Goal: Navigation & Orientation: Find specific page/section

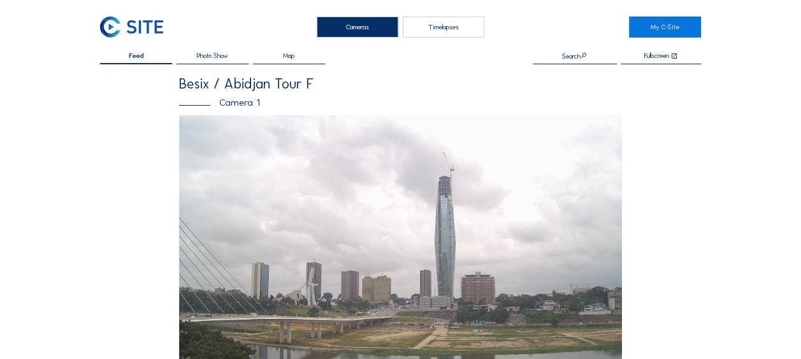
click at [122, 26] on img at bounding box center [131, 27] width 63 height 21
click at [105, 28] on img at bounding box center [131, 27] width 63 height 21
click at [141, 24] on img at bounding box center [131, 27] width 63 height 21
click at [113, 28] on img at bounding box center [131, 27] width 63 height 21
click at [108, 26] on img at bounding box center [131, 27] width 63 height 21
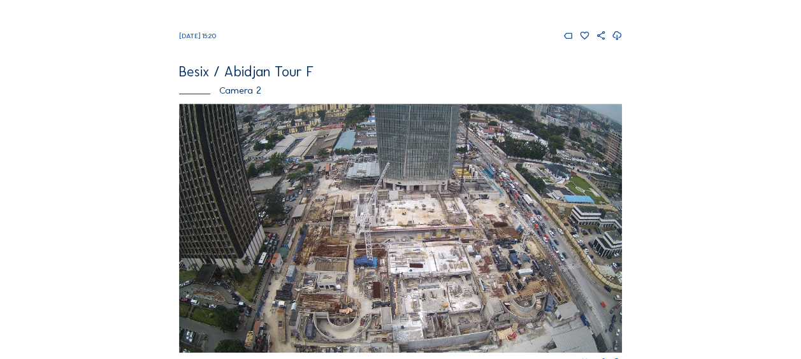
scroll to position [319, 0]
